Goal: Transaction & Acquisition: Purchase product/service

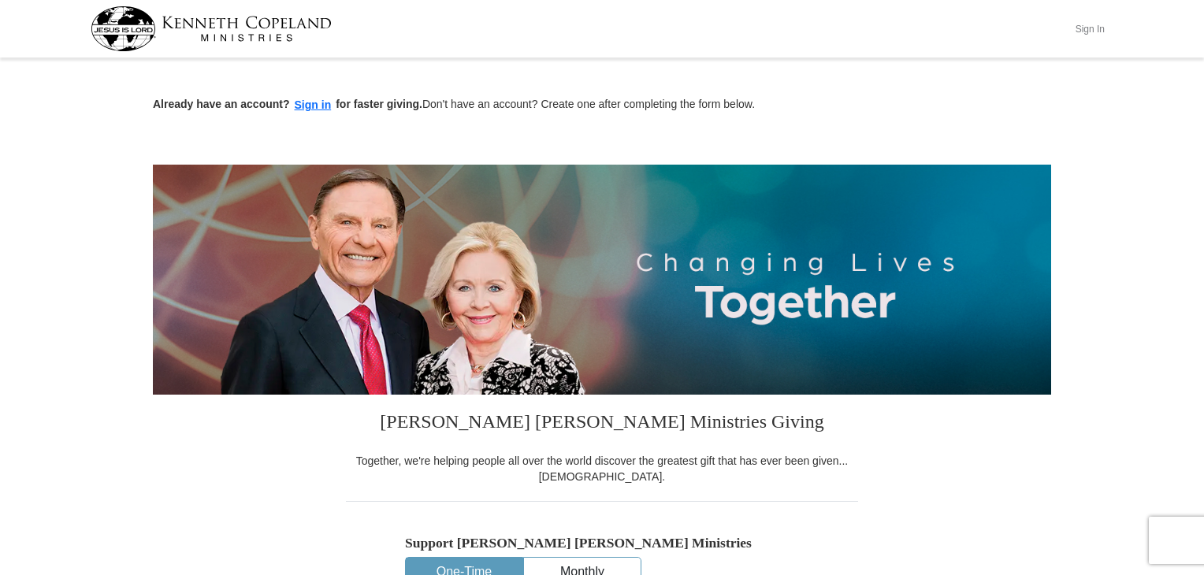
click at [1087, 24] on button "Sign In" at bounding box center [1089, 29] width 47 height 24
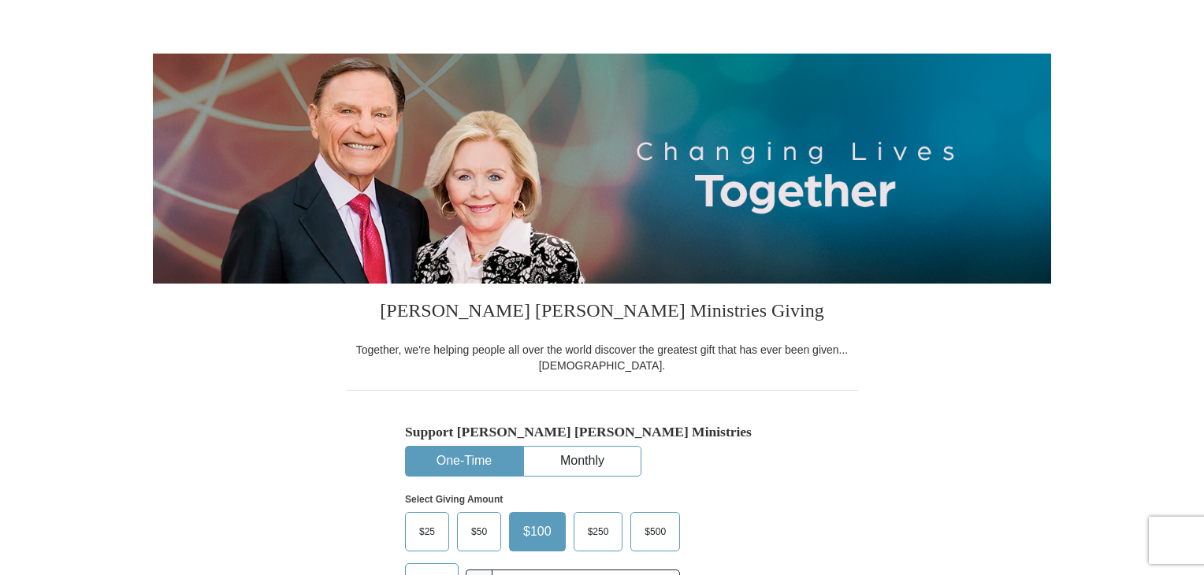
select select "OK"
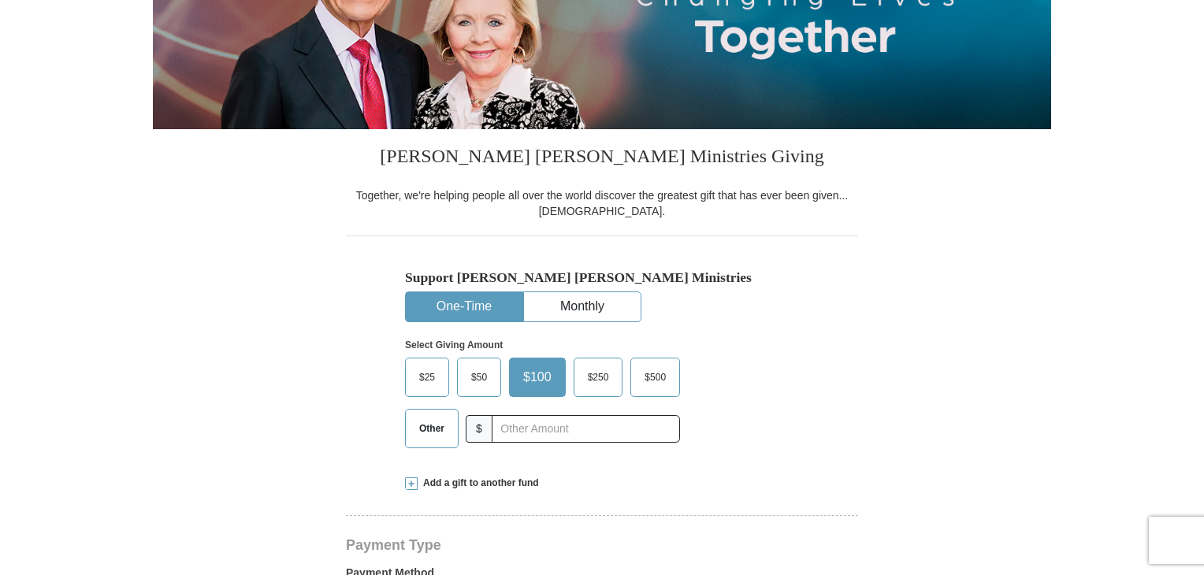
scroll to position [315, 0]
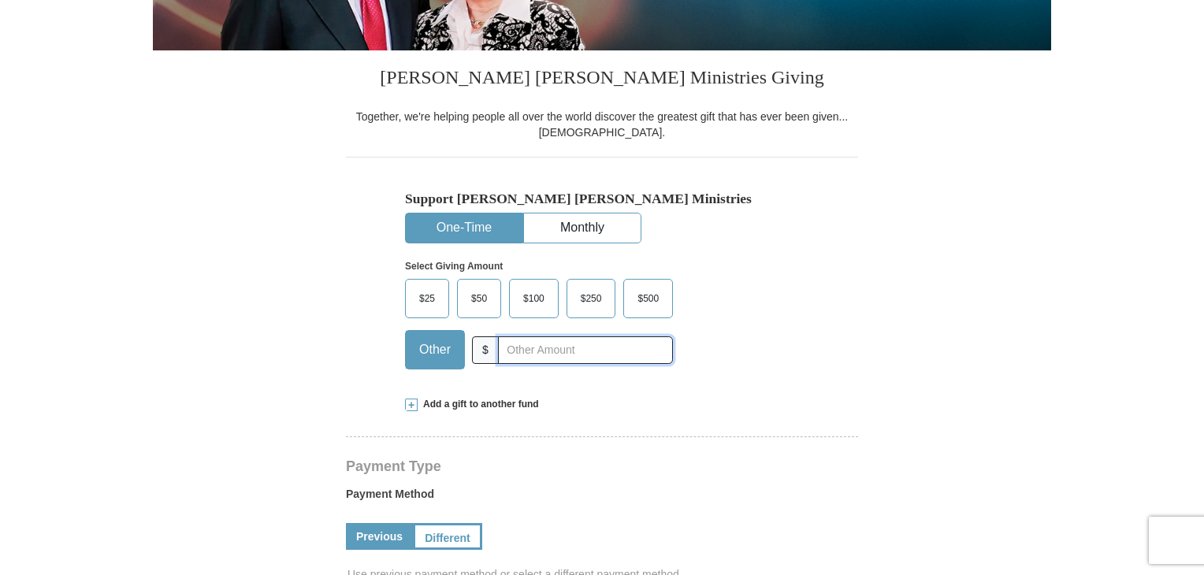
click at [534, 350] on input "text" at bounding box center [585, 350] width 175 height 28
type input "150.00"
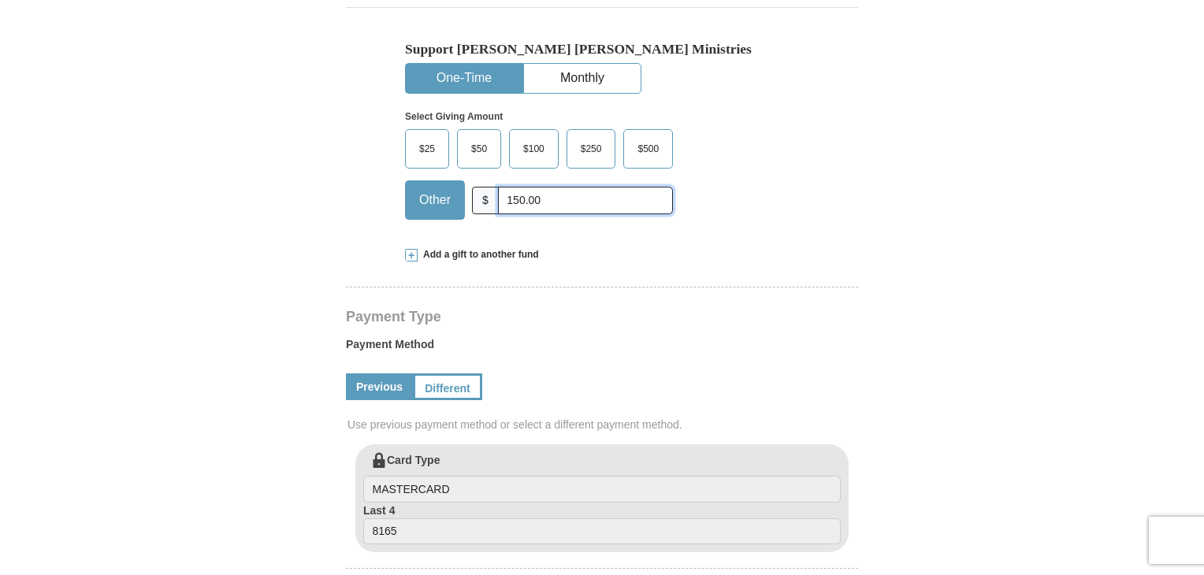
scroll to position [473, 0]
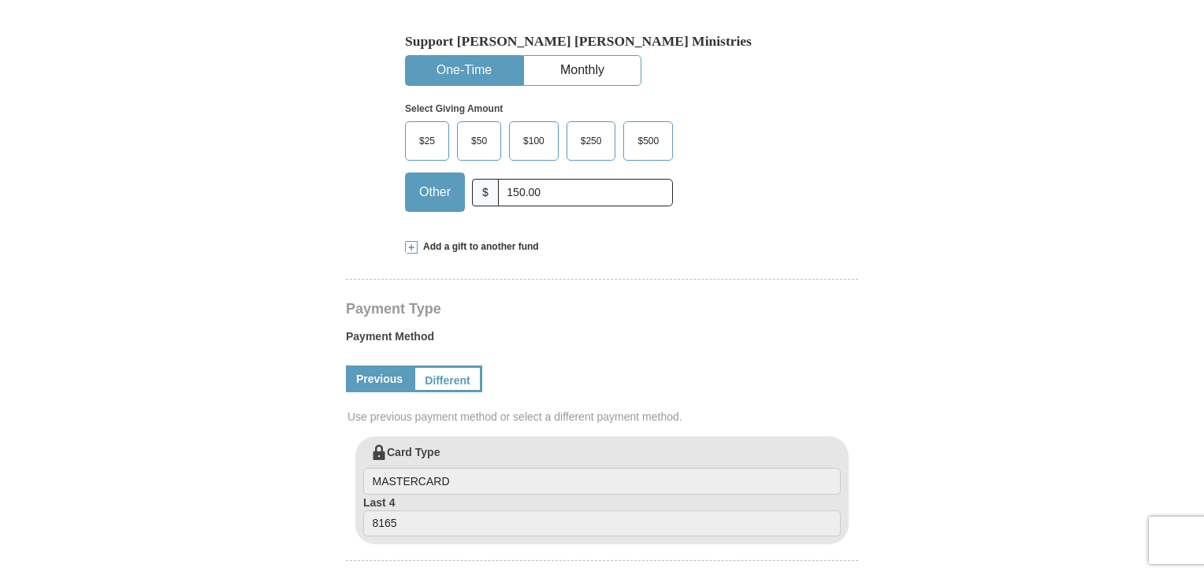
click at [477, 246] on span "Add a gift to another fund" at bounding box center [478, 246] width 121 height 13
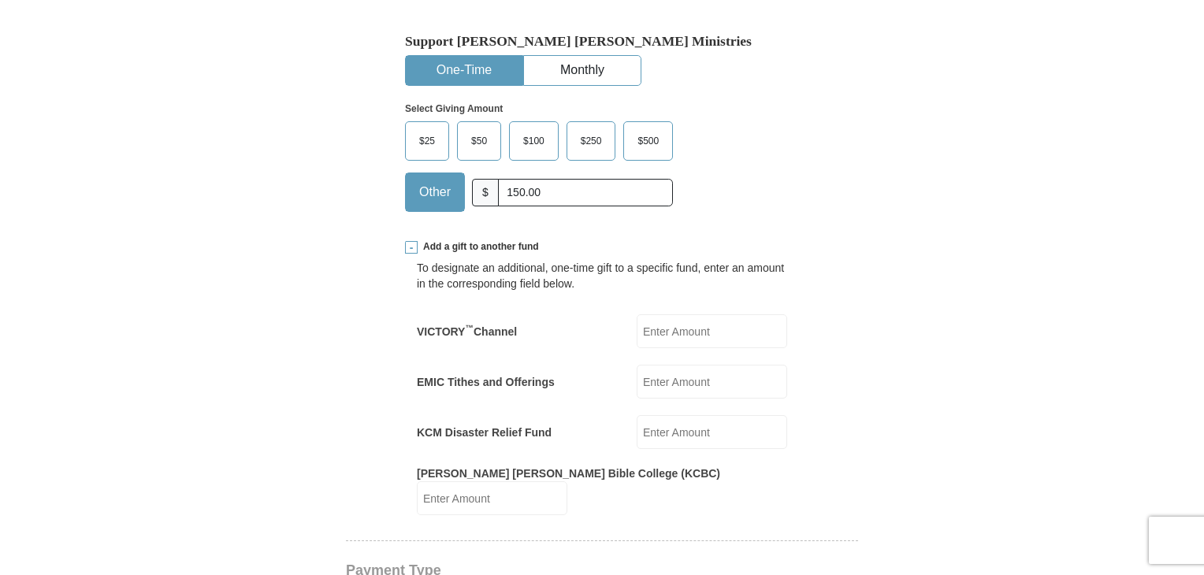
click at [673, 383] on input "EMIC Tithes and Offerings" at bounding box center [712, 382] width 150 height 34
type input "100.00"
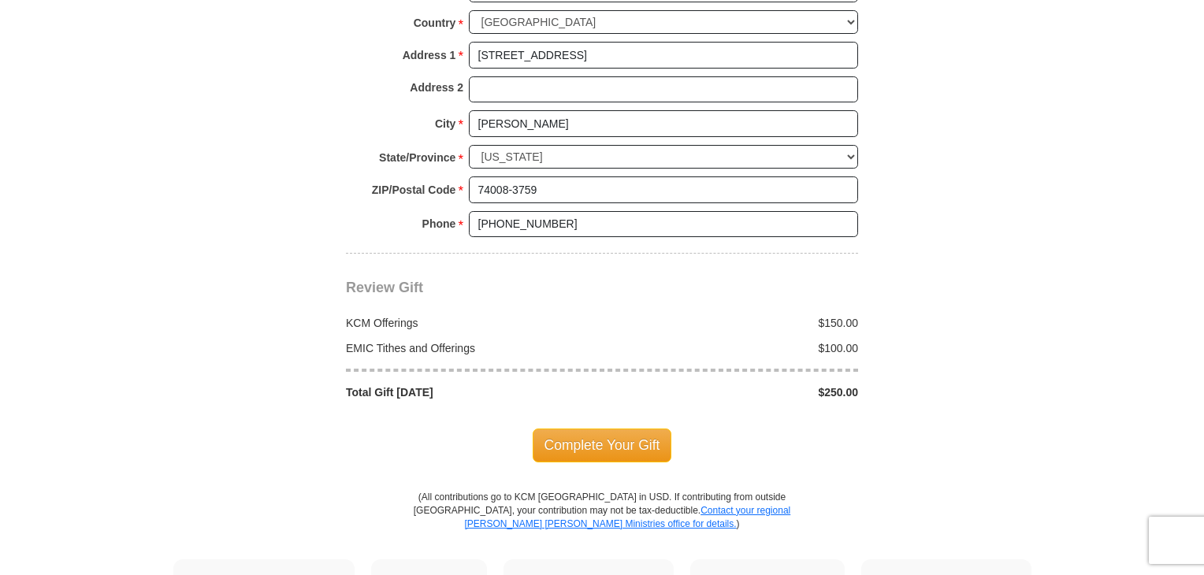
scroll to position [1497, 0]
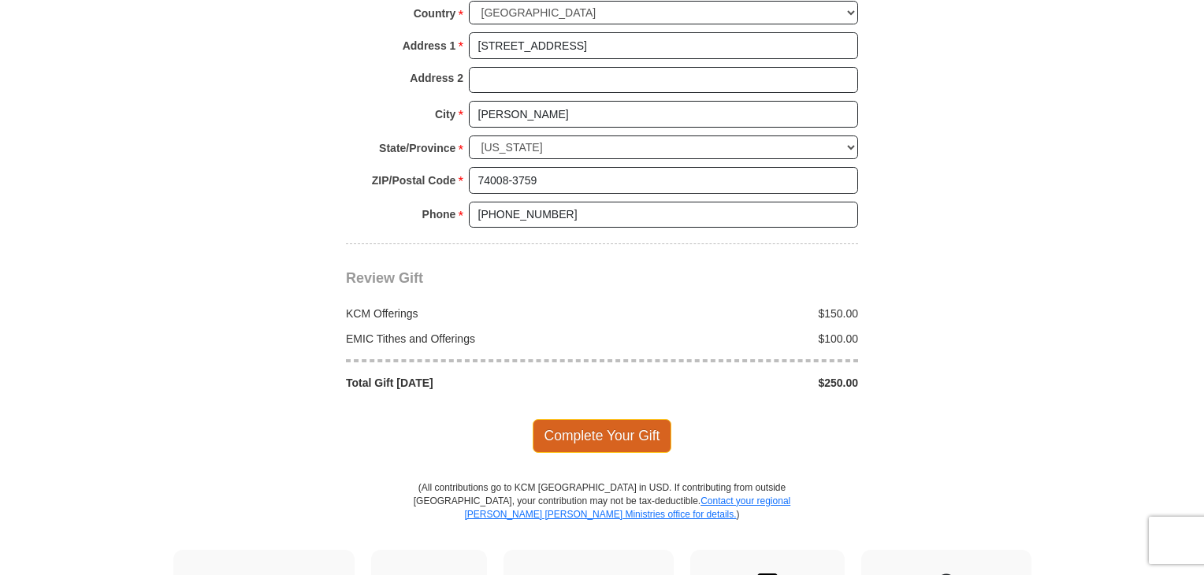
click at [604, 419] on span "Complete Your Gift" at bounding box center [602, 435] width 139 height 33
